Goal: Check status: Verify the current state of an ongoing process or item

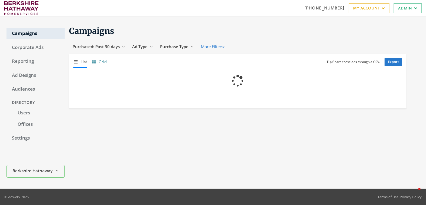
click at [105, 63] on span "Grid" at bounding box center [103, 62] width 8 height 6
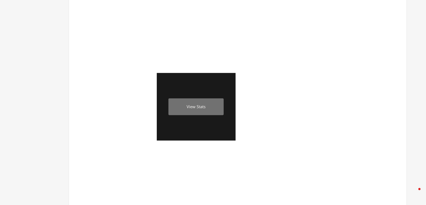
scroll to position [335, 0]
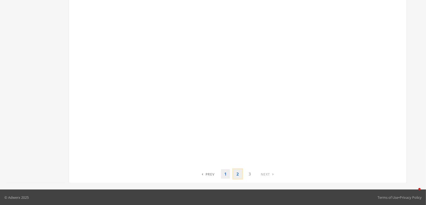
click at [237, 175] on link "2" at bounding box center [237, 174] width 9 height 9
click at [248, 177] on link "3" at bounding box center [250, 174] width 9 height 9
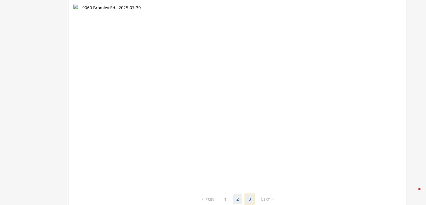
click at [252, 200] on link "3" at bounding box center [250, 199] width 9 height 9
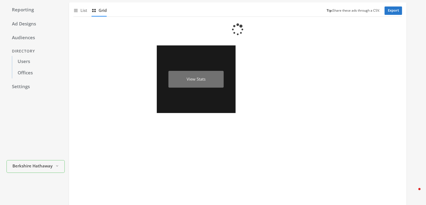
scroll to position [0, 0]
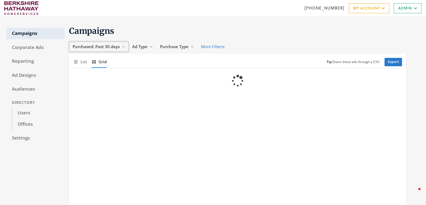
click at [108, 46] on span "Purchased: Past 30 days" at bounding box center [96, 46] width 47 height 5
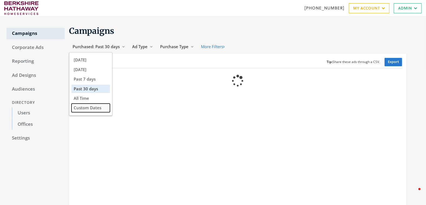
click at [83, 108] on button "Custom Dates" at bounding box center [91, 108] width 38 height 8
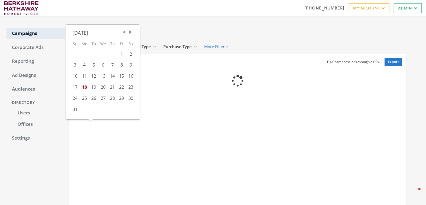
click at [125, 31] on span "Previous Month" at bounding box center [123, 32] width 5 height 5
click at [76, 54] on div "1" at bounding box center [74, 54] width 9 height 11
click at [131, 33] on span "Next Month" at bounding box center [130, 32] width 5 height 5
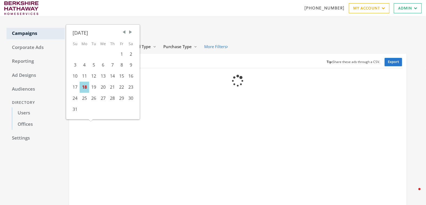
click at [88, 88] on div "18" at bounding box center [84, 87] width 9 height 11
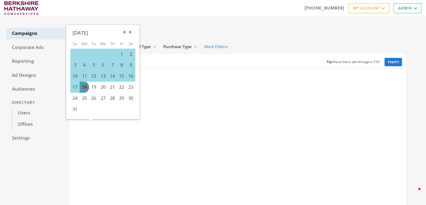
click at [194, 65] on div "Show list of campaigns List Show grid of campaigns Grid Tip: Share these ads th…" at bounding box center [237, 62] width 329 height 12
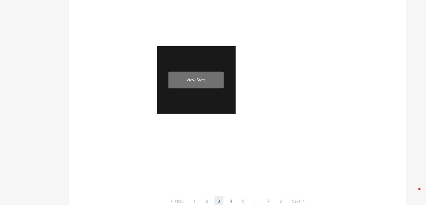
scroll to position [335, 0]
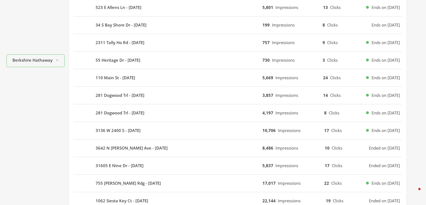
scroll to position [159, 0]
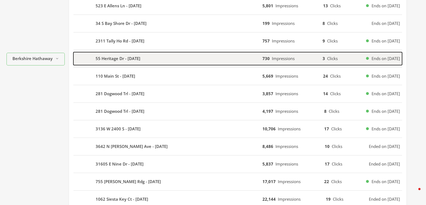
click at [169, 54] on div "55 Heritage Dr - 2025-08-11" at bounding box center [167, 58] width 189 height 13
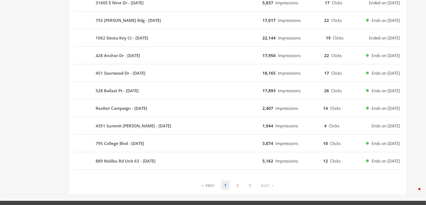
scroll to position [378, 0]
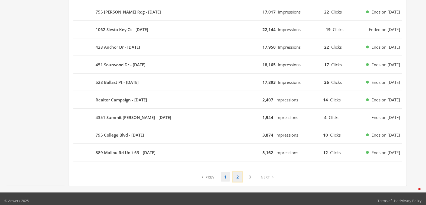
click at [239, 175] on link "2" at bounding box center [237, 177] width 9 height 9
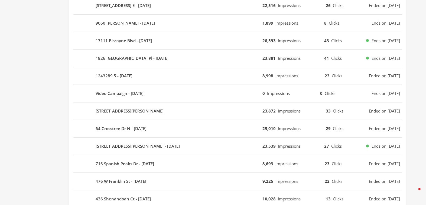
scroll to position [0, 0]
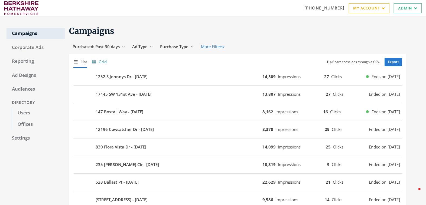
click at [98, 62] on button "Show grid of campaigns [PERSON_NAME]" at bounding box center [99, 62] width 15 height 12
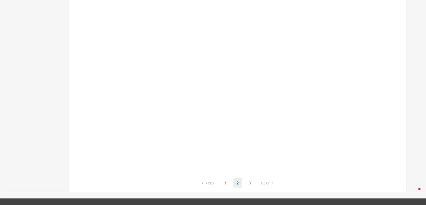
scroll to position [335, 0]
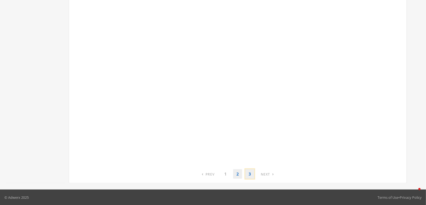
click at [250, 173] on link "3" at bounding box center [250, 174] width 9 height 9
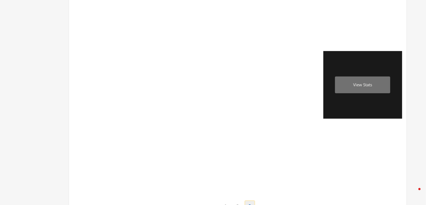
scroll to position [302, 0]
